Goal: Transaction & Acquisition: Purchase product/service

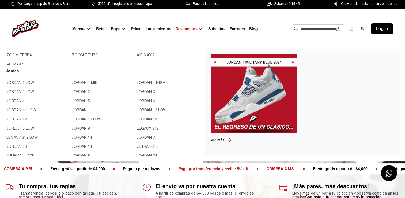
scroll to position [187, 0]
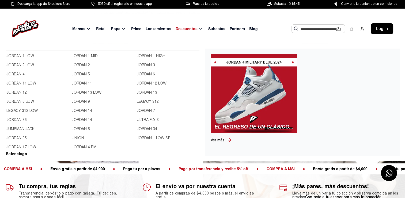
click at [19, 93] on link "JORDAN 12" at bounding box center [37, 92] width 62 height 6
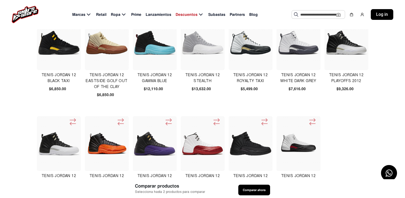
scroll to position [187, 0]
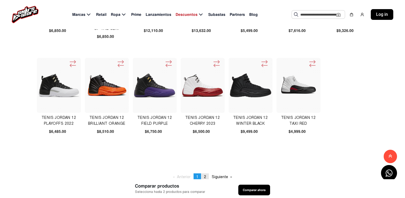
click at [205, 176] on span "2" at bounding box center [205, 176] width 2 height 5
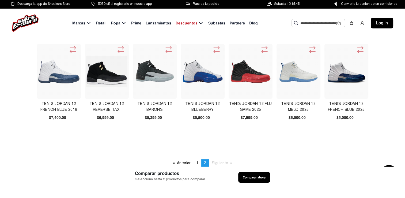
click at [249, 76] on img at bounding box center [250, 71] width 41 height 41
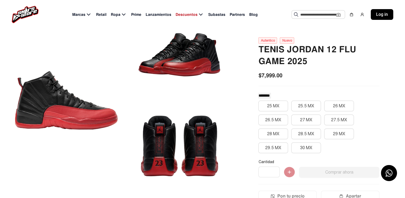
scroll to position [27, 0]
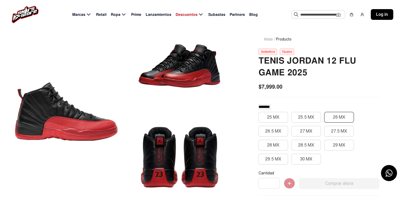
click at [333, 118] on button "26 MX" at bounding box center [339, 117] width 30 height 11
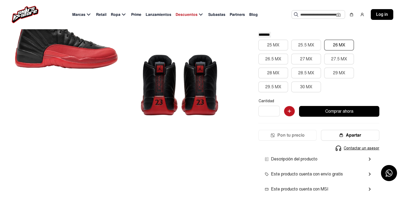
scroll to position [54, 0]
